Goal: Find specific page/section: Find specific page/section

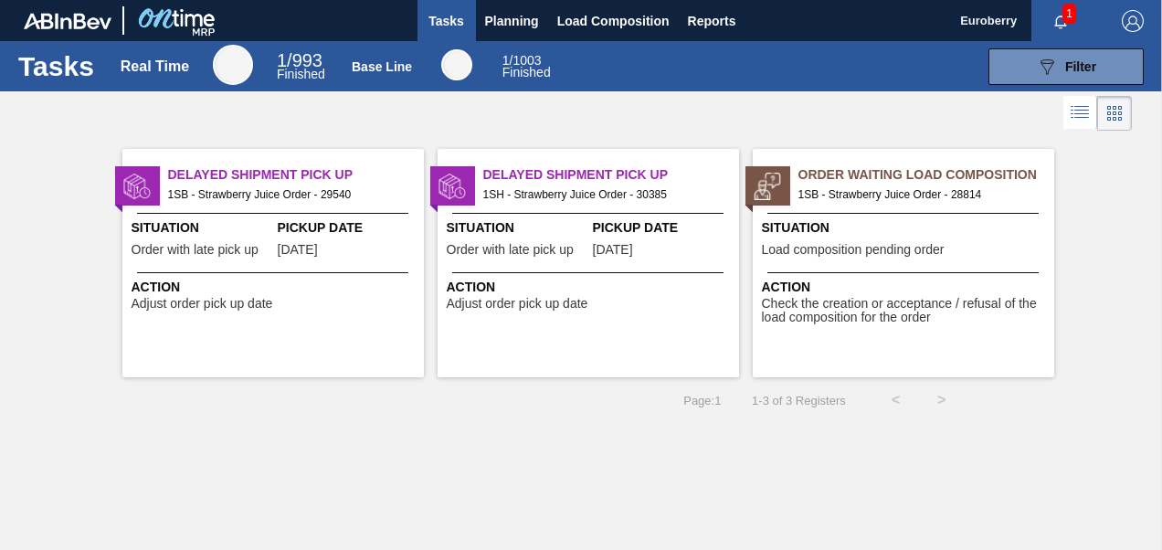
click at [821, 185] on span "1SB - Strawberry Juice Order - 28814" at bounding box center [918, 194] width 241 height 20
click at [459, 22] on span "Tasks" at bounding box center [447, 21] width 40 height 22
click at [511, 11] on span "Planning" at bounding box center [512, 21] width 54 height 22
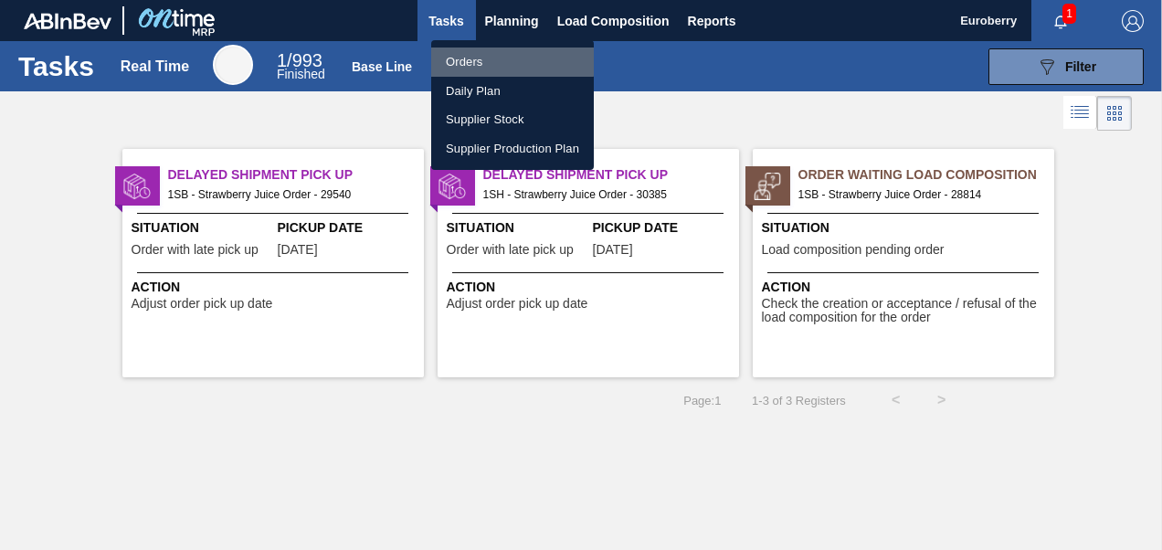
click at [471, 60] on li "Orders" at bounding box center [512, 61] width 163 height 29
